Goal: Use online tool/utility: Utilize a website feature to perform a specific function

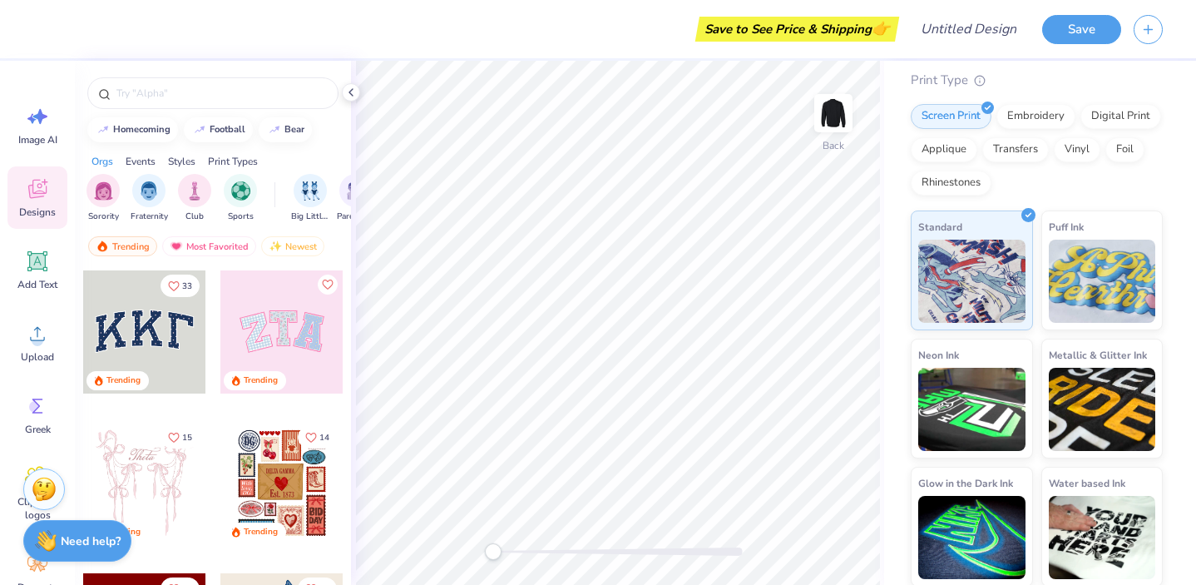
scroll to position [133, 0]
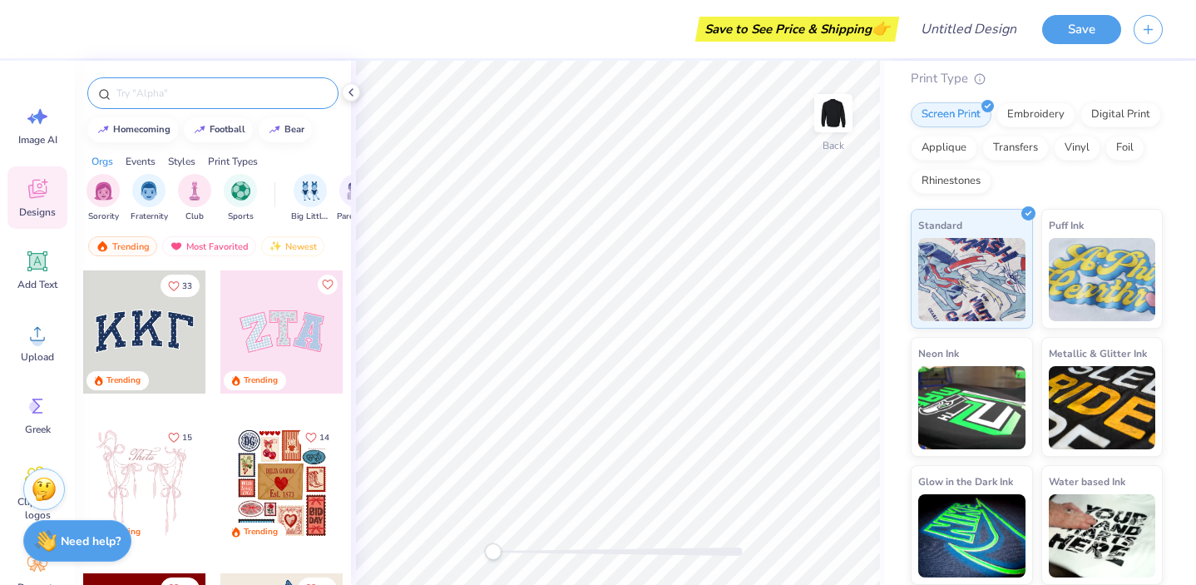
click at [181, 89] on input "text" at bounding box center [221, 93] width 213 height 17
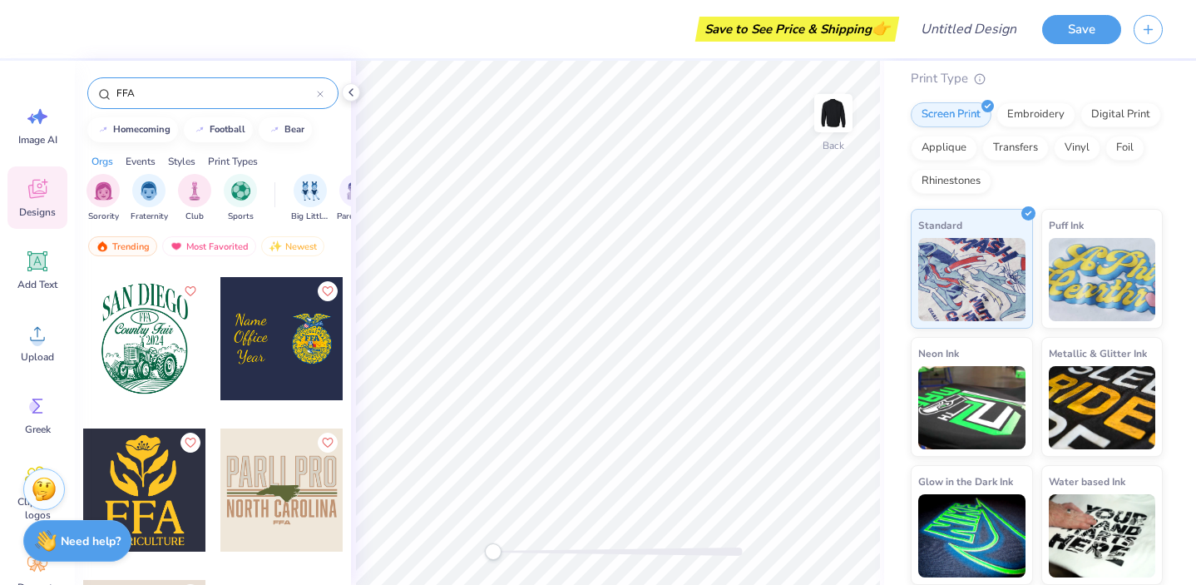
scroll to position [152, 0]
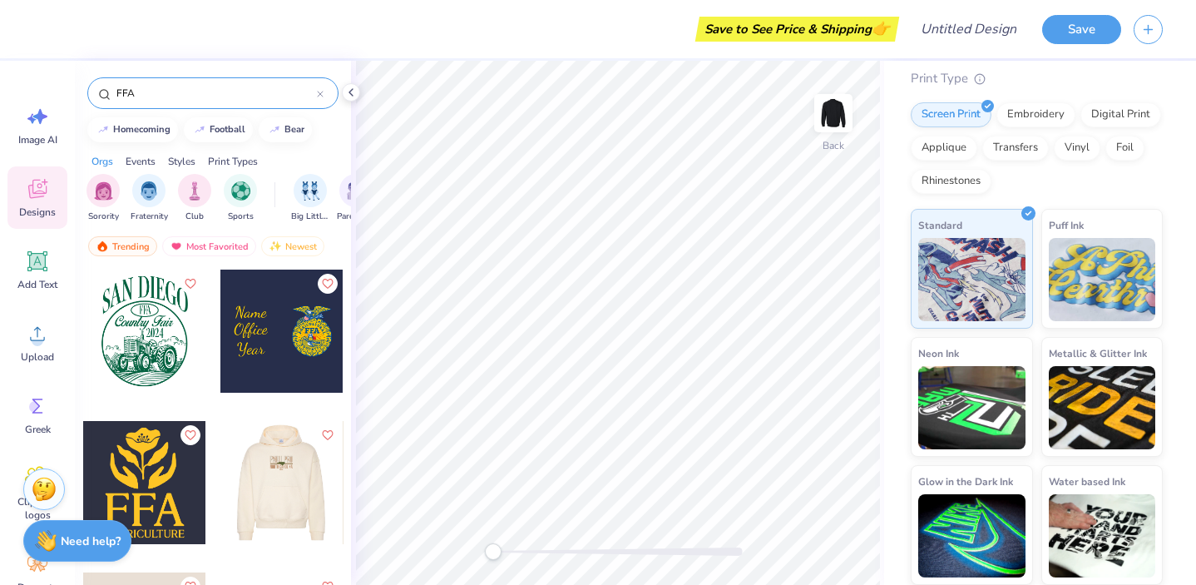
type input "FFA"
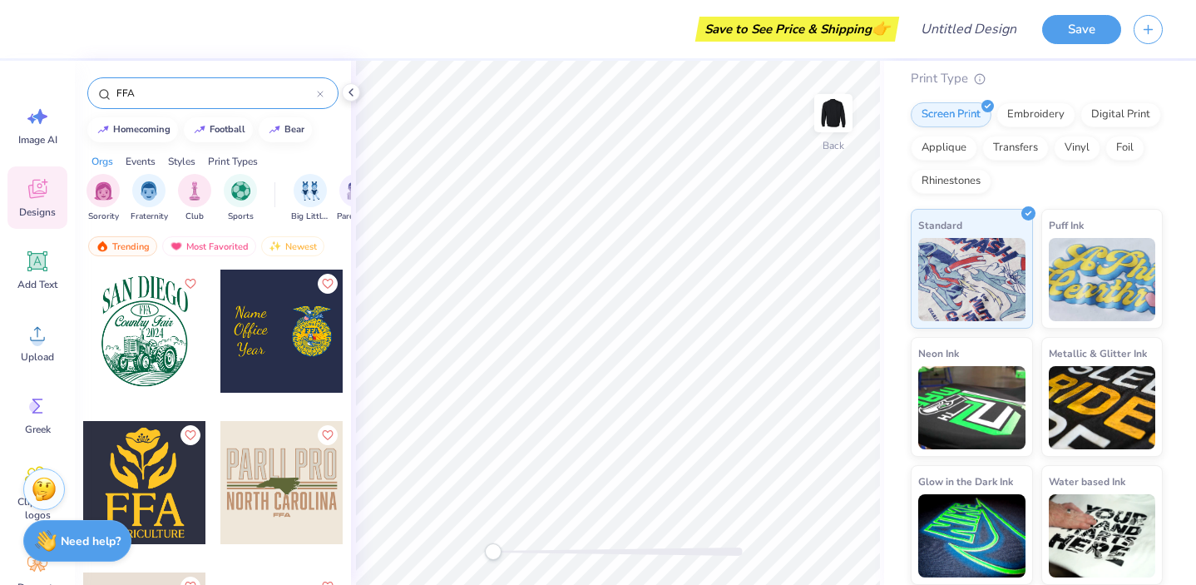
click at [308, 347] on div at bounding box center [281, 331] width 123 height 123
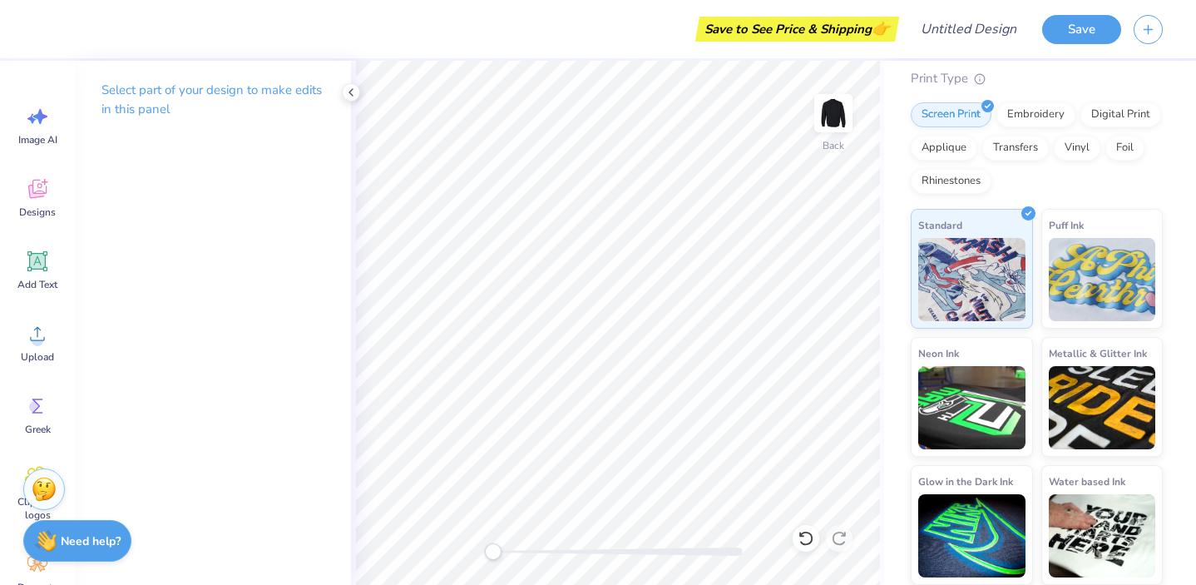
click at [187, 336] on div "Select part of your design to make edits in this panel" at bounding box center [213, 323] width 276 height 524
click at [37, 272] on icon at bounding box center [37, 261] width 25 height 25
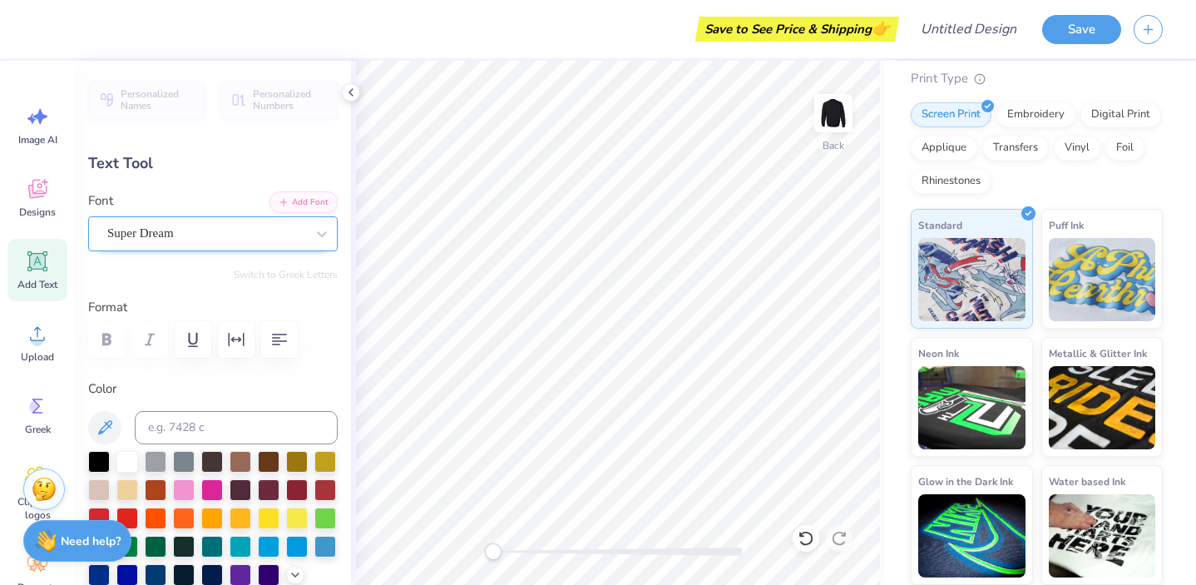
click at [256, 240] on div "Super Dream" at bounding box center [206, 233] width 201 height 26
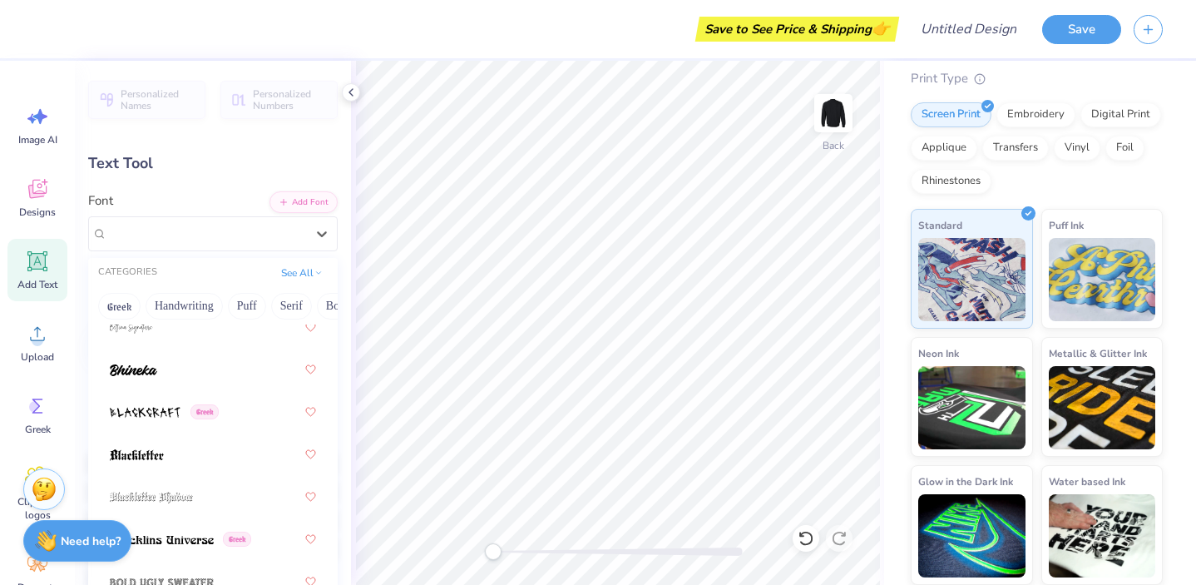
scroll to position [1200, 0]
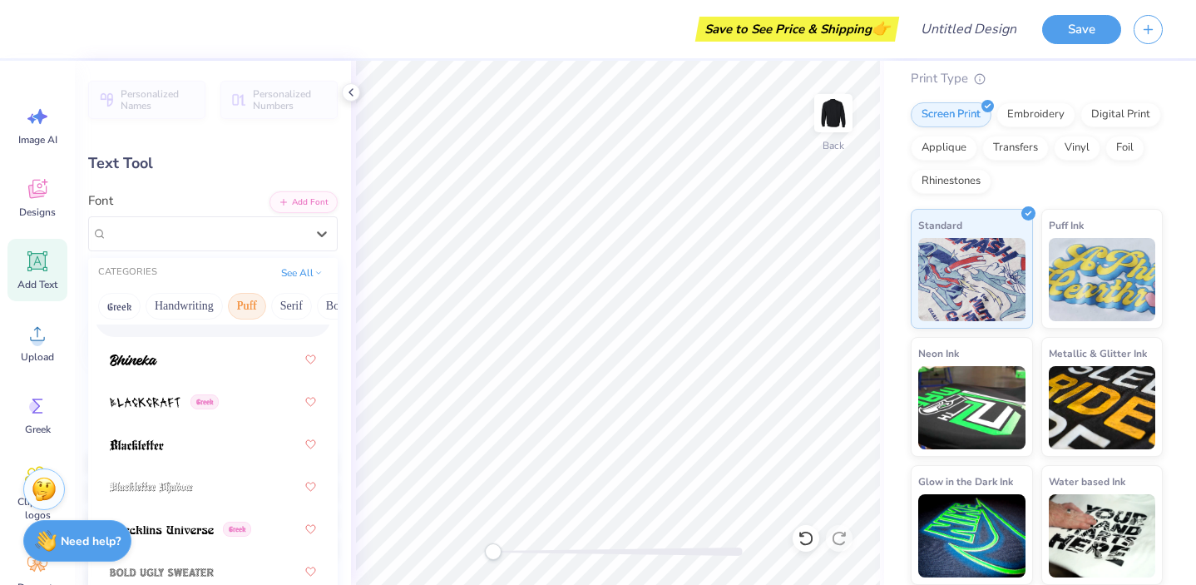
click at [249, 306] on button "Puff" at bounding box center [247, 306] width 38 height 27
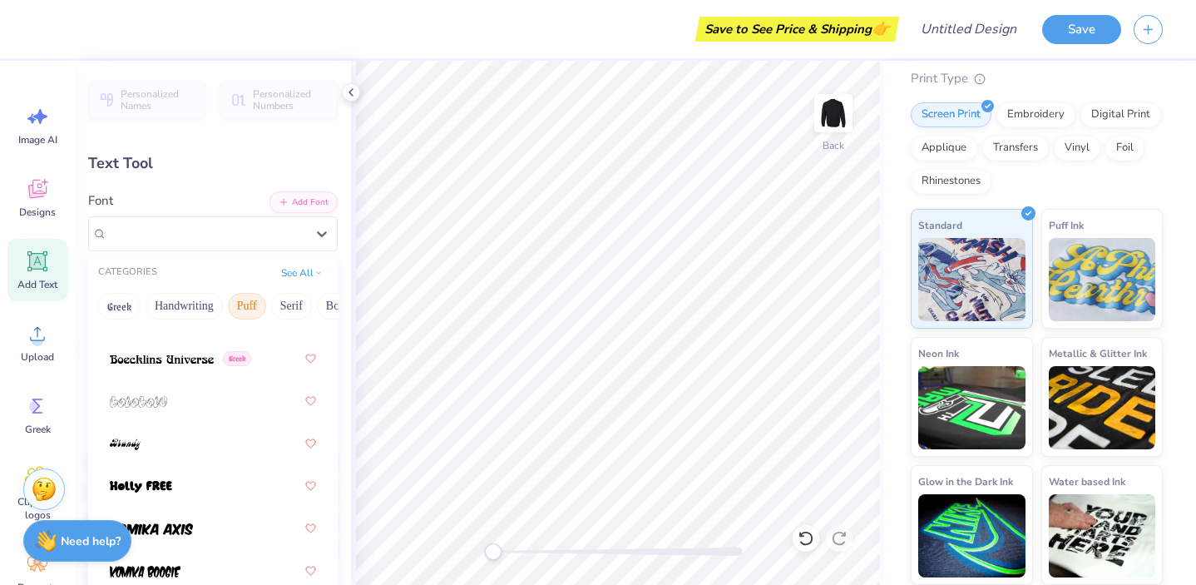
scroll to position [176, 0]
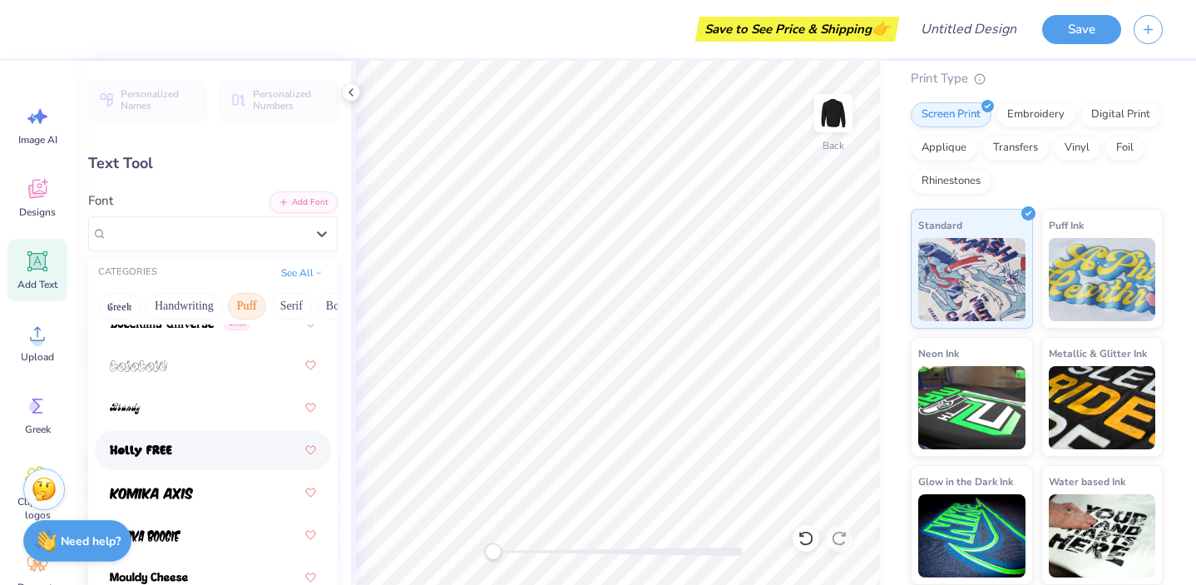
click at [167, 457] on img at bounding box center [141, 451] width 62 height 12
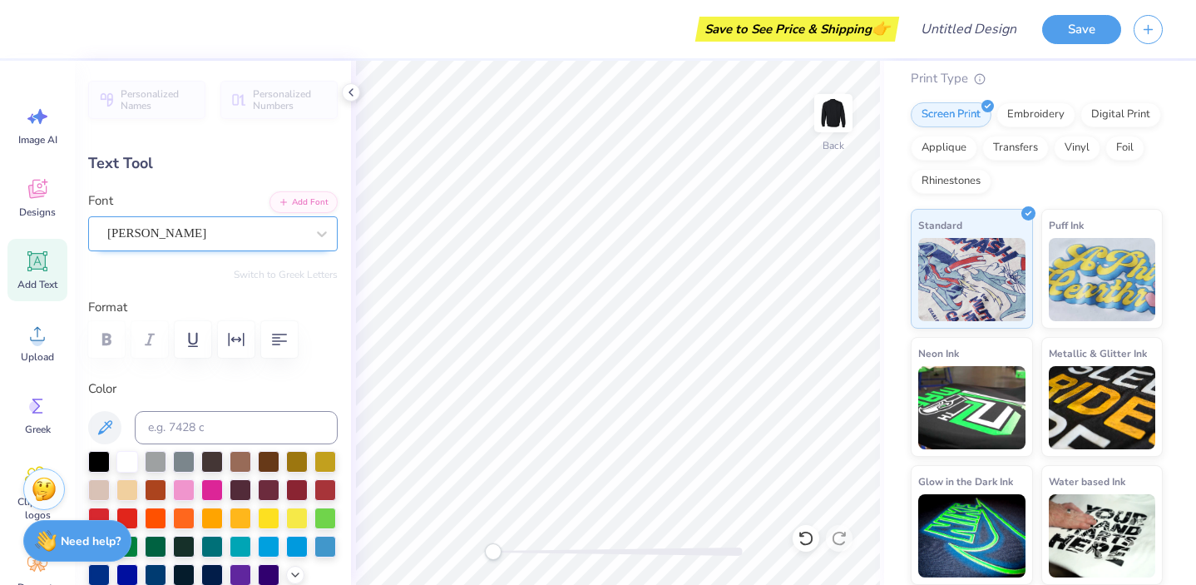
click at [267, 231] on div "[PERSON_NAME]" at bounding box center [206, 233] width 201 height 26
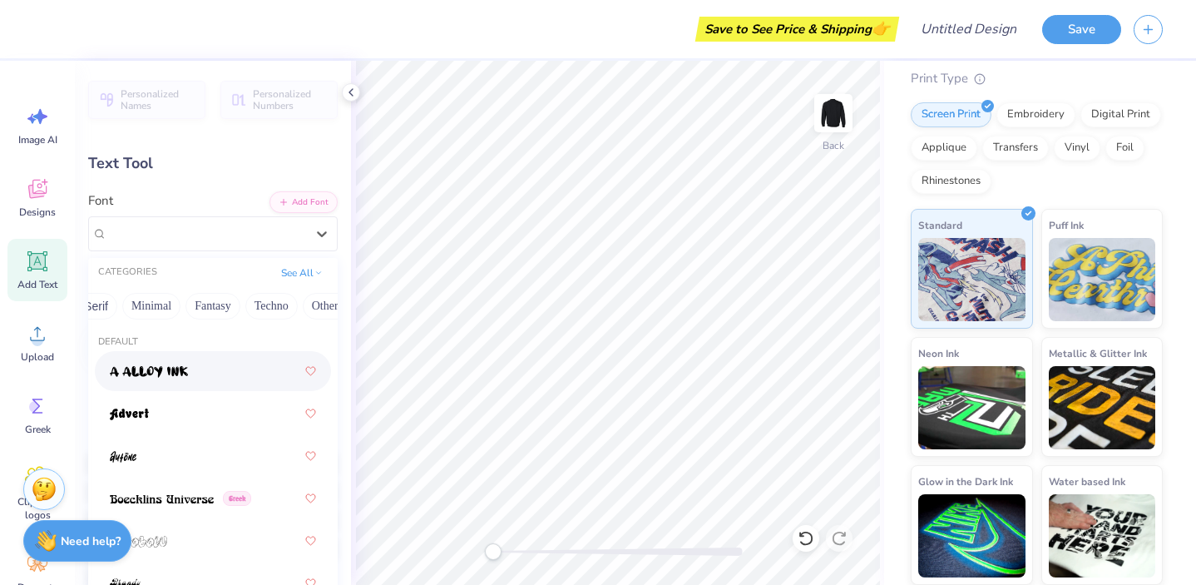
scroll to position [0, 458]
click at [142, 303] on button "Minimal" at bounding box center [139, 306] width 58 height 27
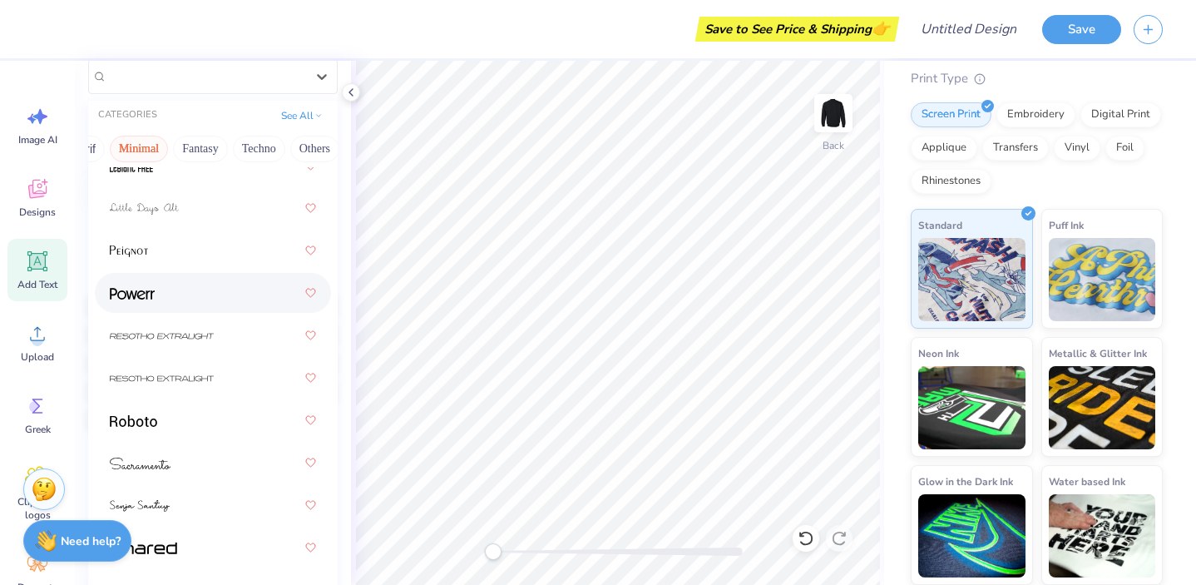
scroll to position [159, 0]
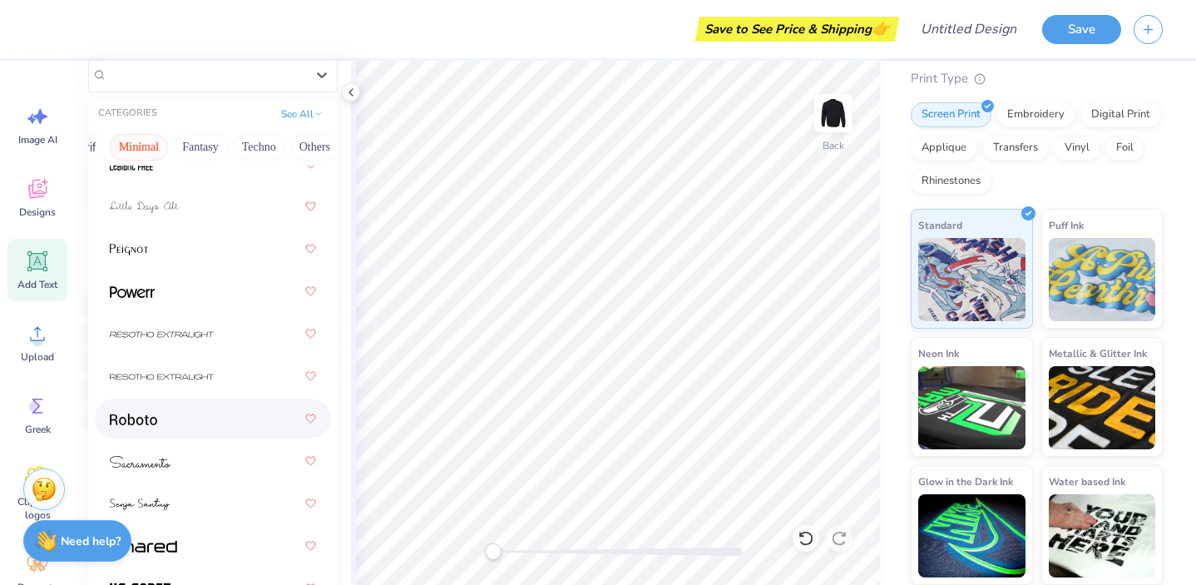
click at [174, 406] on div at bounding box center [213, 419] width 206 height 30
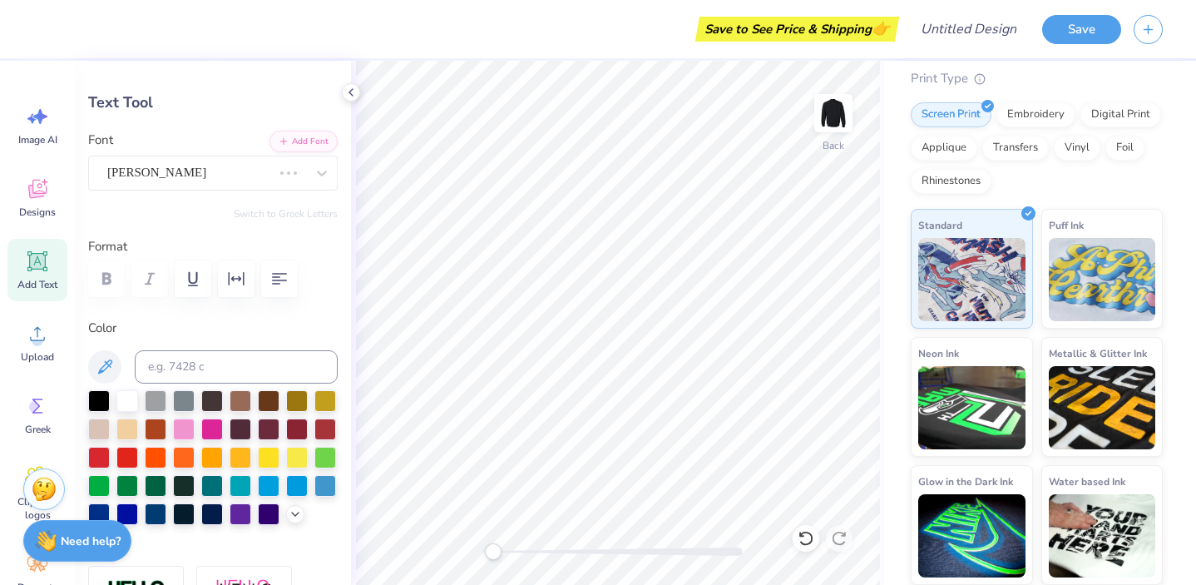
scroll to position [57, 0]
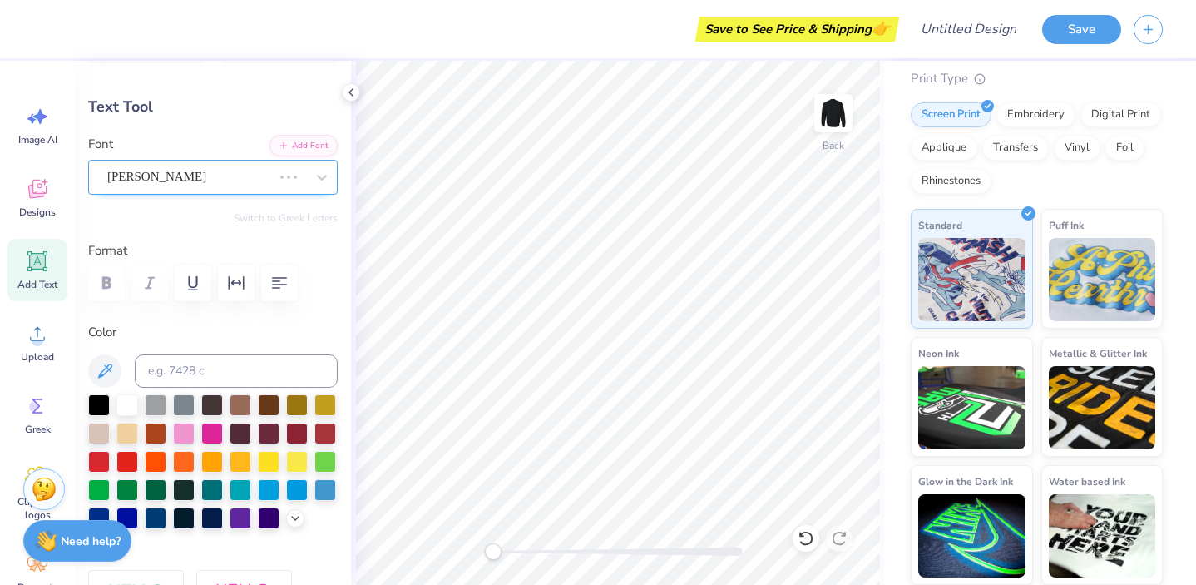
click at [215, 191] on div "[PERSON_NAME]" at bounding box center [213, 177] width 250 height 35
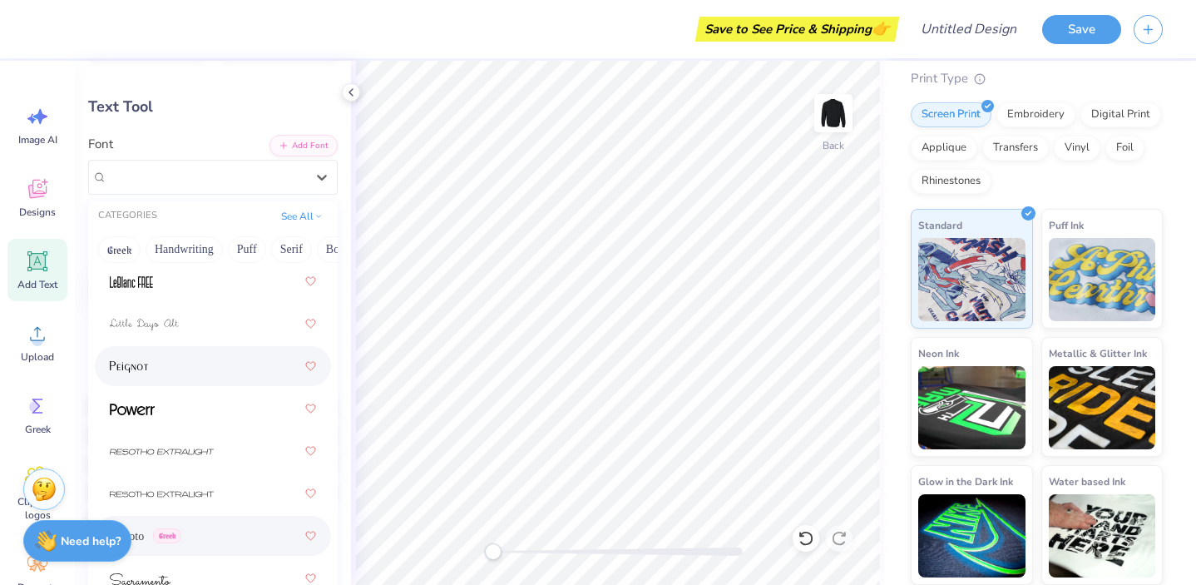
scroll to position [631, 0]
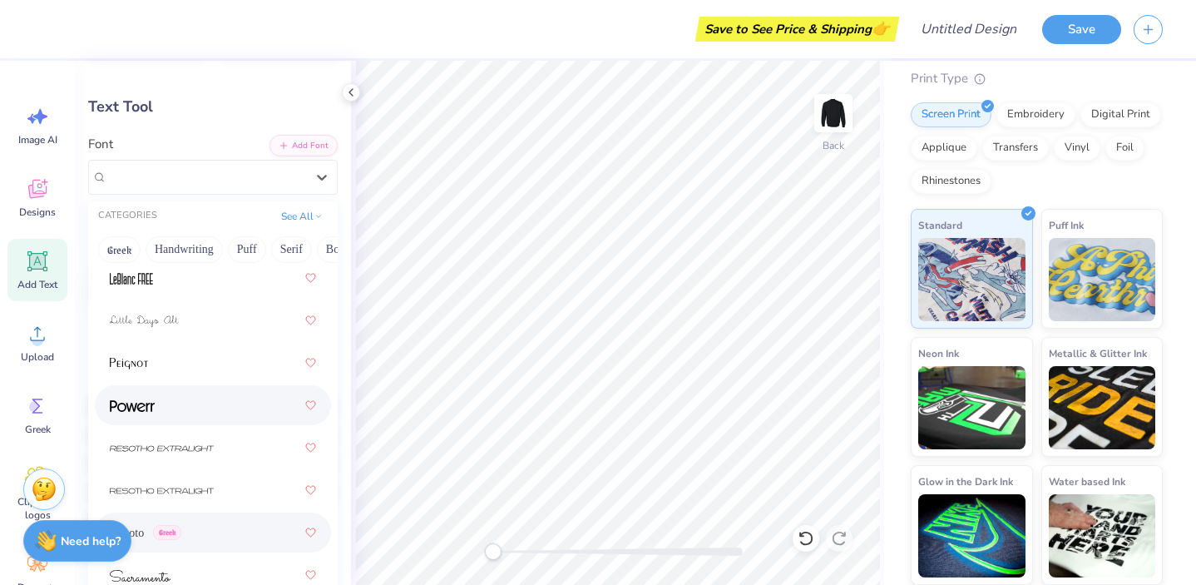
click at [163, 416] on div at bounding box center [213, 405] width 206 height 30
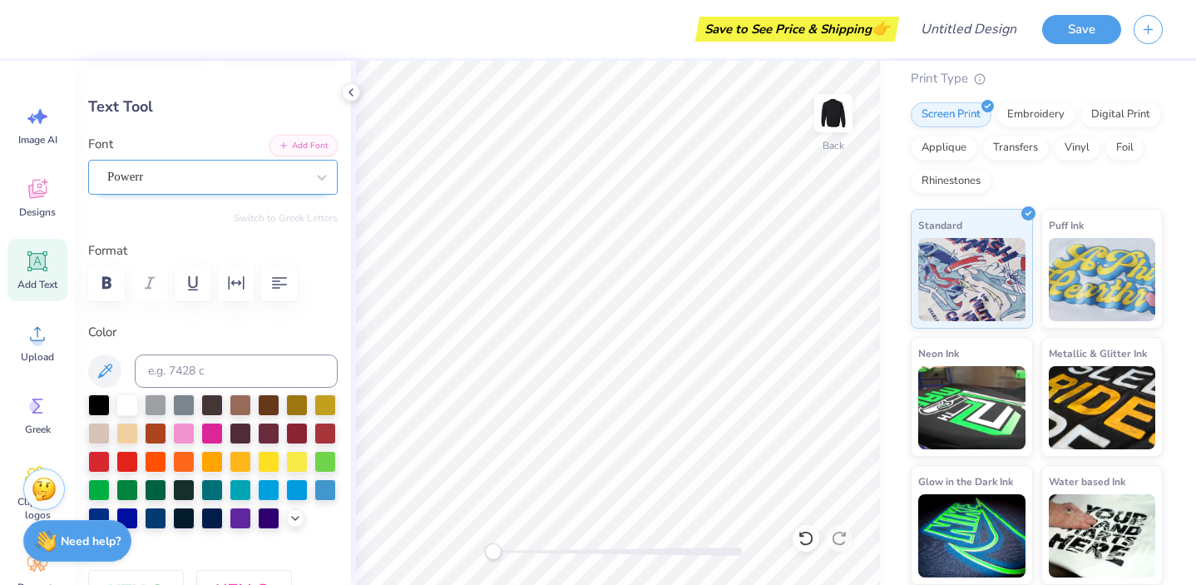
scroll to position [0, 0]
